Goal: Contribute content: Add original content to the website for others to see

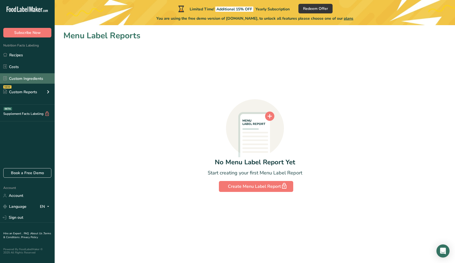
click at [32, 81] on link "Custom Ingredients" at bounding box center [27, 78] width 55 height 10
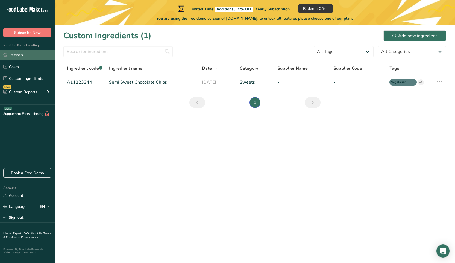
click at [22, 55] on link "Recipes" at bounding box center [27, 55] width 55 height 10
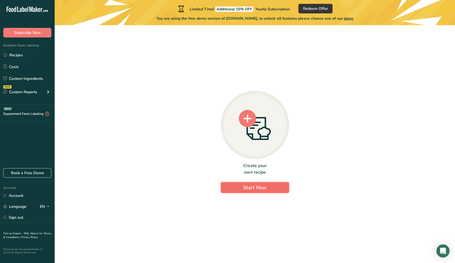
click at [246, 188] on span "Start Now" at bounding box center [254, 187] width 23 height 7
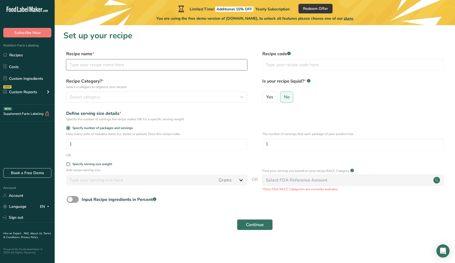
click at [89, 64] on input "text" at bounding box center [156, 64] width 181 height 11
type input "A"
type input "Raw Almond Organic"
click at [210, 99] on div "Select category" at bounding box center [155, 97] width 171 height 7
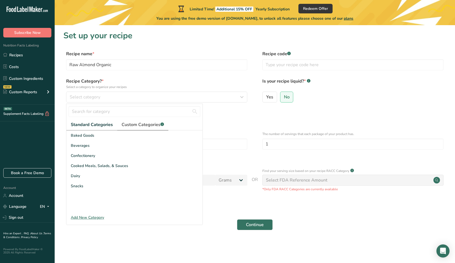
click at [141, 126] on span "Custom Categories .a-a{fill:#347362;}.b-a{fill:#fff;}" at bounding box center [142, 124] width 42 height 7
click at [92, 128] on link "Standard Categories" at bounding box center [91, 124] width 50 height 11
click at [78, 214] on div "Standard Categories Custom Categories .a-a{fill:#347362;}.b-a{fill:#fff;} Baked…" at bounding box center [134, 162] width 136 height 116
click at [78, 219] on div "Add New Category" at bounding box center [134, 217] width 136 height 6
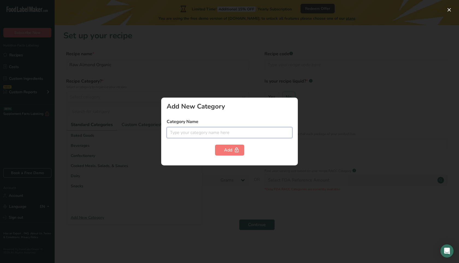
click at [217, 135] on input "text" at bounding box center [230, 132] width 126 height 11
type input "Nuts"
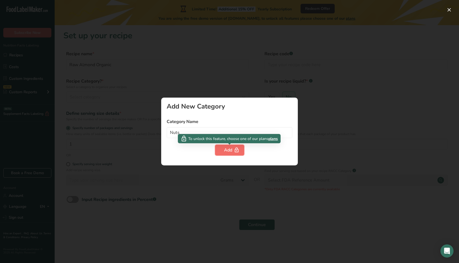
click at [228, 150] on div "Add" at bounding box center [229, 150] width 11 height 7
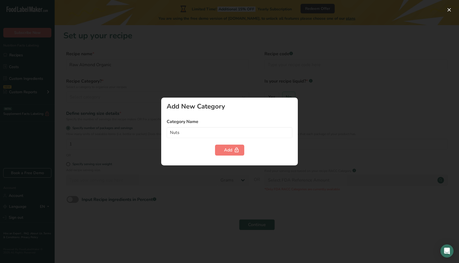
click at [127, 139] on div at bounding box center [229, 131] width 459 height 263
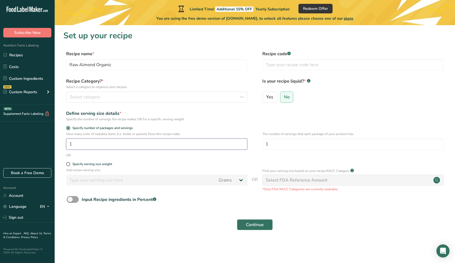
drag, startPoint x: 79, startPoint y: 140, endPoint x: 25, endPoint y: 139, distance: 54.1
click at [25, 139] on div ".a-20{fill:#fff;} Subscribe Now Nutrition Facts Labeling Recipes Costs Custom I…" at bounding box center [227, 131] width 455 height 263
click at [80, 144] on input "1" at bounding box center [156, 143] width 181 height 11
click at [110, 97] on div "Select category" at bounding box center [155, 97] width 171 height 7
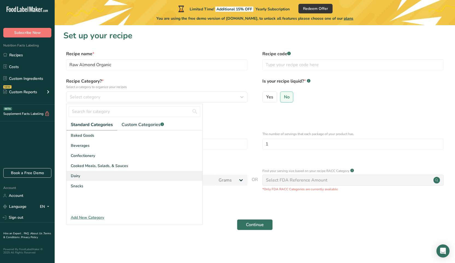
click at [77, 174] on span "Dairy" at bounding box center [75, 176] width 9 height 6
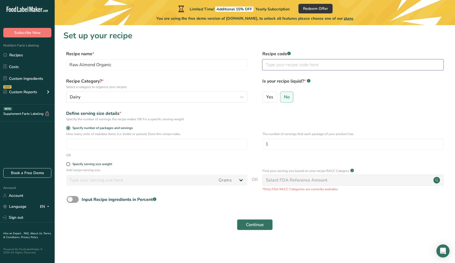
click at [290, 64] on input "text" at bounding box center [352, 64] width 181 height 11
click at [409, 179] on div "Select FDA Reference Amount" at bounding box center [352, 179] width 181 height 11
click at [434, 180] on circle at bounding box center [436, 180] width 7 height 7
click at [28, 76] on link "Custom Ingredients" at bounding box center [27, 78] width 55 height 10
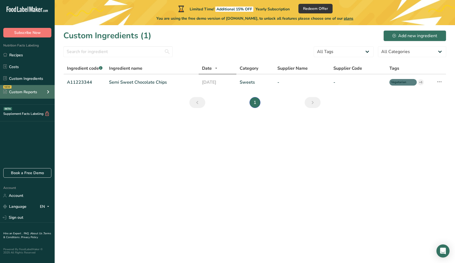
click at [26, 92] on div "Custom Reports" at bounding box center [20, 92] width 34 height 6
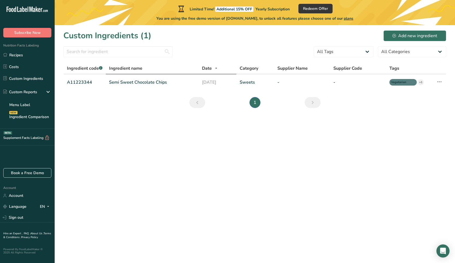
click at [132, 68] on span "Ingredient name" at bounding box center [125, 68] width 33 height 7
click at [14, 53] on link "Recipes" at bounding box center [27, 55] width 55 height 10
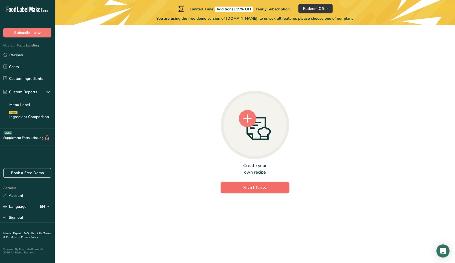
click at [241, 188] on button "Start Now" at bounding box center [255, 187] width 68 height 11
